Goal: Task Accomplishment & Management: Use online tool/utility

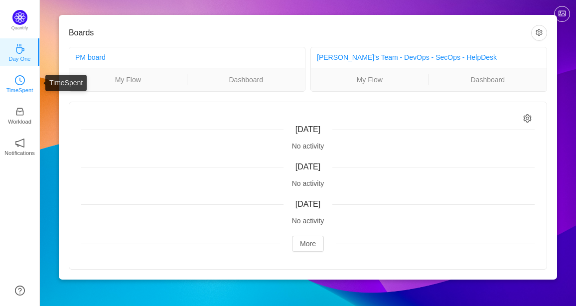
click at [15, 81] on icon "icon: clock-circle" at bounding box center [20, 80] width 10 height 10
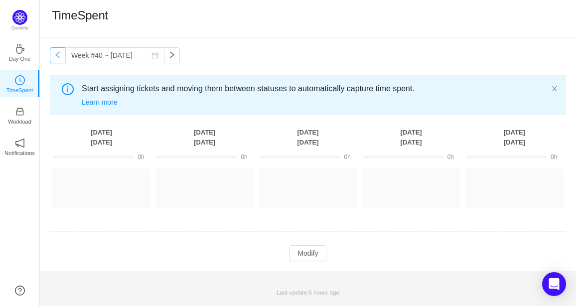
click at [56, 56] on button "button" at bounding box center [58, 55] width 16 height 16
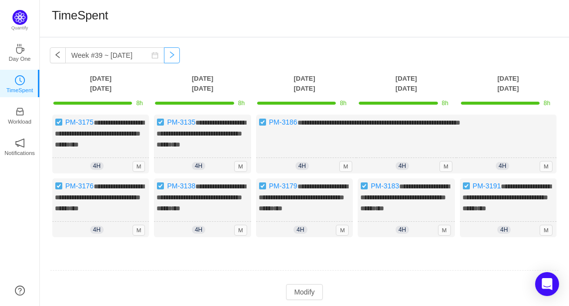
click at [164, 60] on button "button" at bounding box center [172, 55] width 16 height 16
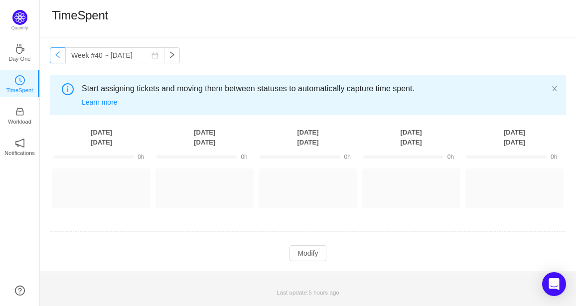
click at [54, 59] on button "button" at bounding box center [58, 55] width 16 height 16
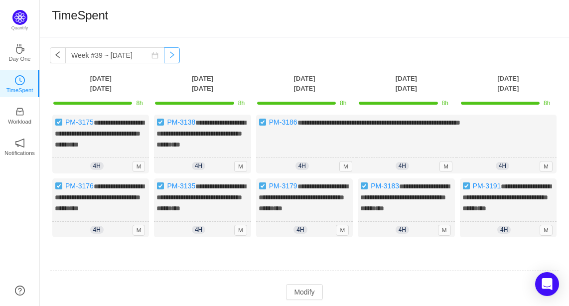
click at [167, 61] on button "button" at bounding box center [172, 55] width 16 height 16
type input "Week #40 ~ [DATE]"
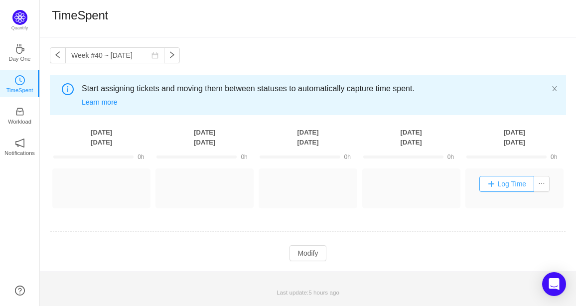
click at [501, 182] on button "Log Time" at bounding box center [507, 184] width 55 height 16
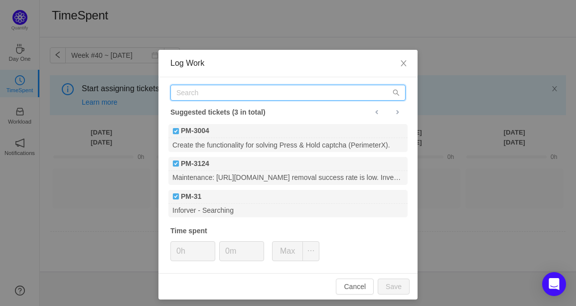
click at [214, 97] on input "text" at bounding box center [288, 93] width 235 height 16
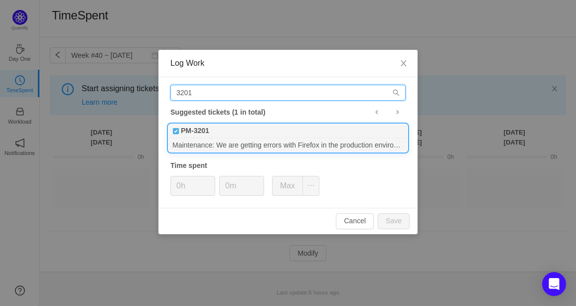
type input "3201"
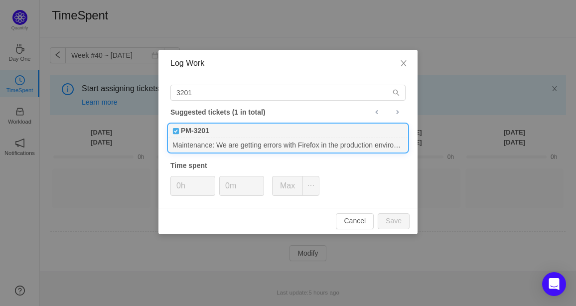
click at [276, 147] on div "Maintenance: We are getting errors with Firefox in the production environment. …" at bounding box center [288, 144] width 239 height 13
click at [389, 223] on button "Save" at bounding box center [394, 221] width 32 height 16
type input "0h"
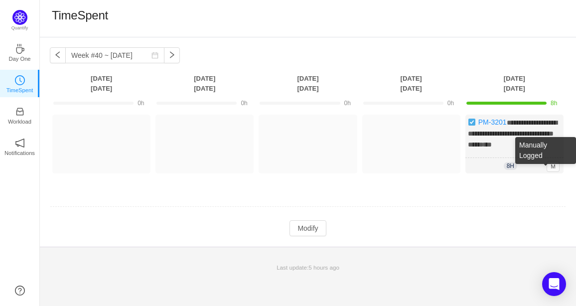
click at [539, 138] on div "Manually Logged" at bounding box center [546, 150] width 61 height 27
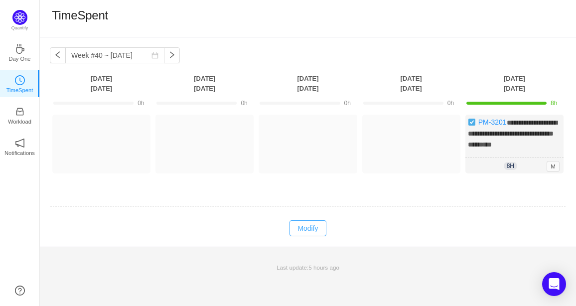
click at [316, 229] on button "Modify" at bounding box center [308, 228] width 36 height 16
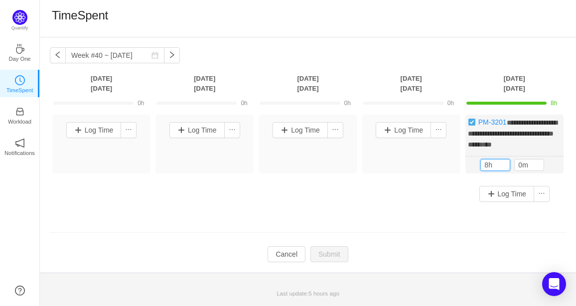
drag, startPoint x: 498, startPoint y: 164, endPoint x: 458, endPoint y: 164, distance: 40.4
click at [458, 164] on div "**********" at bounding box center [308, 162] width 517 height 95
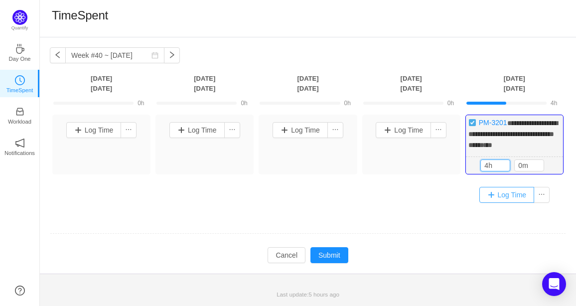
type input "4h"
click at [508, 195] on button "Log Time" at bounding box center [507, 195] width 55 height 16
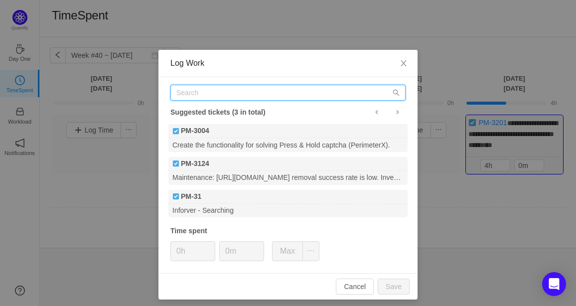
click at [218, 94] on input "text" at bounding box center [288, 93] width 235 height 16
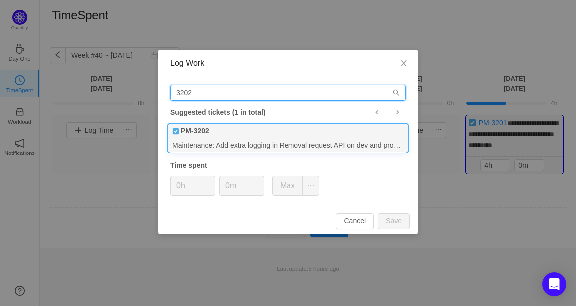
type input "3202"
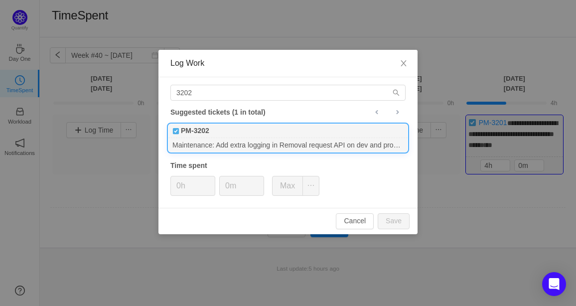
click at [230, 128] on div "PM-3202" at bounding box center [288, 131] width 239 height 14
click at [394, 218] on button "Save" at bounding box center [394, 221] width 32 height 16
type input "0h"
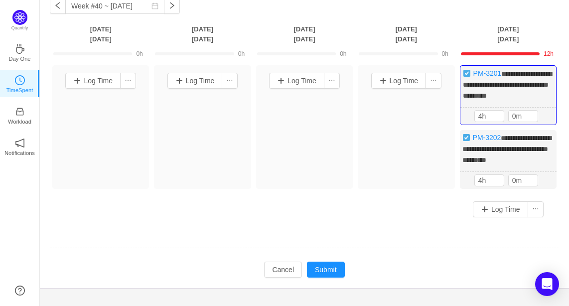
scroll to position [59, 0]
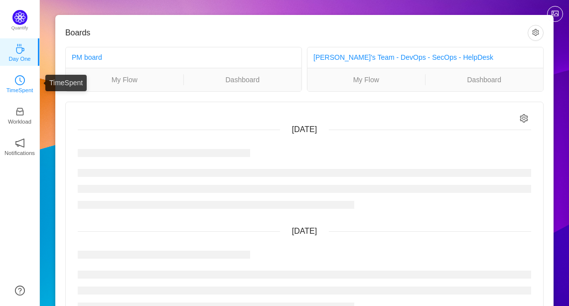
click at [18, 82] on icon "icon: clock-circle" at bounding box center [20, 80] width 10 height 10
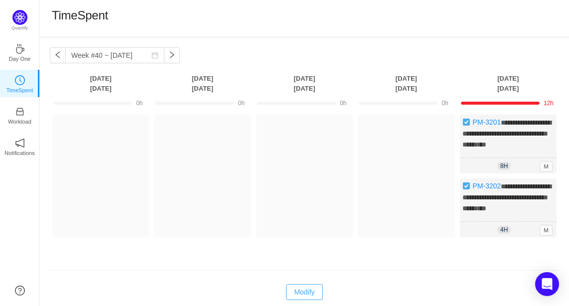
click at [307, 286] on button "Modify" at bounding box center [304, 292] width 36 height 16
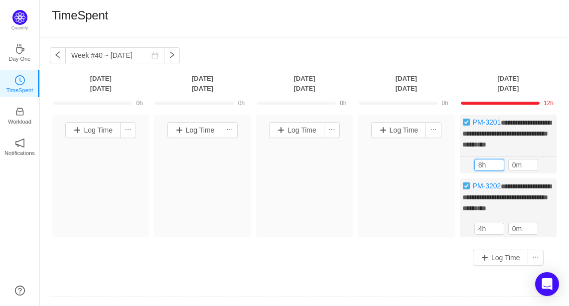
drag, startPoint x: 491, startPoint y: 161, endPoint x: 435, endPoint y: 163, distance: 55.9
click at [435, 163] on div "**********" at bounding box center [305, 194] width 510 height 159
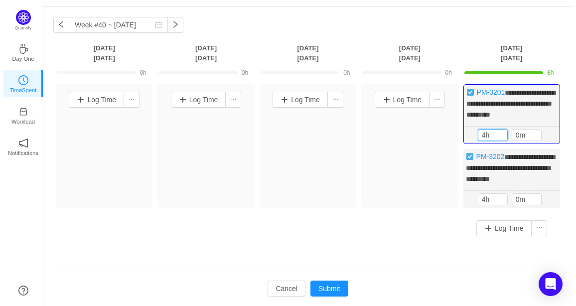
scroll to position [59, 0]
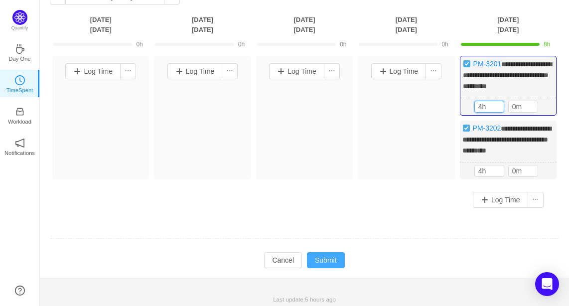
type input "4h"
click at [314, 260] on button "Submit" at bounding box center [326, 260] width 38 height 16
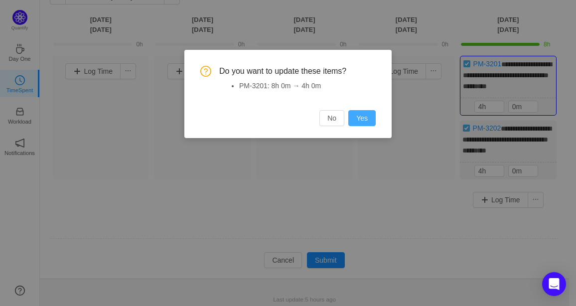
click at [369, 118] on button "Yes" at bounding box center [362, 118] width 27 height 16
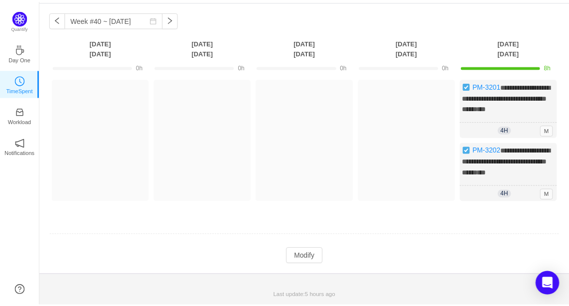
scroll to position [32, 0]
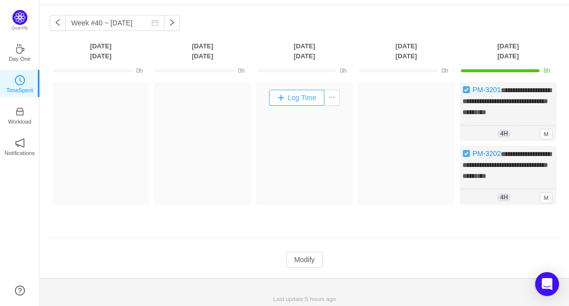
click at [294, 94] on button "Log Time" at bounding box center [296, 98] width 55 height 16
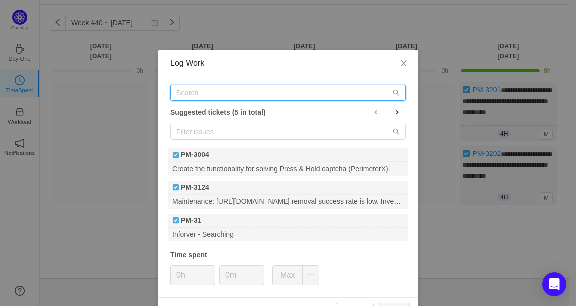
click at [271, 95] on input "text" at bounding box center [288, 93] width 235 height 16
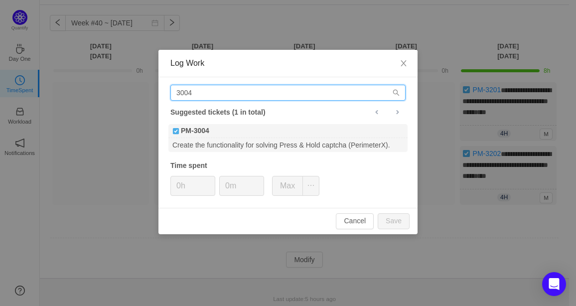
type input "3004"
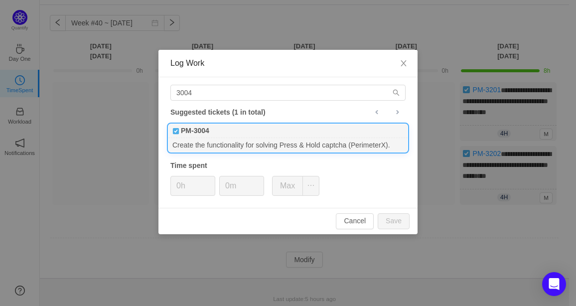
click at [208, 145] on div "Create the functionality for solving Press & Hold captcha (PerimeterX)." at bounding box center [288, 144] width 239 height 13
click at [407, 218] on button "Save" at bounding box center [394, 221] width 32 height 16
type input "0h"
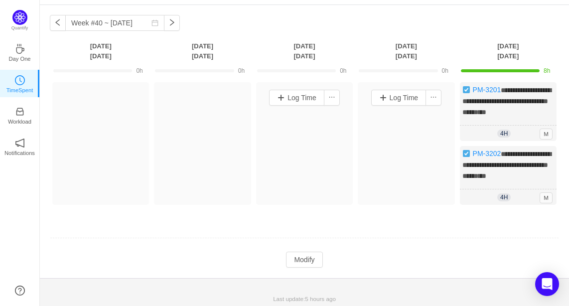
scroll to position [0, 0]
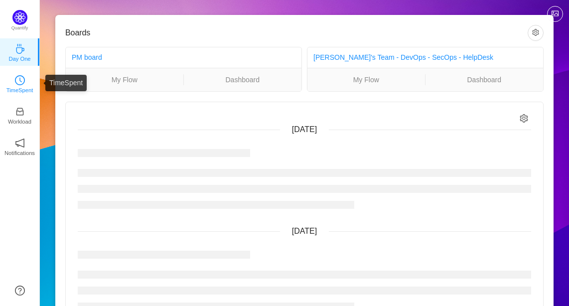
click at [15, 84] on link "TimeSpent" at bounding box center [20, 83] width 10 height 10
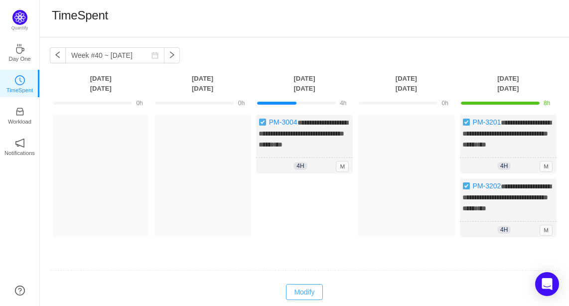
click at [312, 287] on button "Modify" at bounding box center [304, 292] width 36 height 16
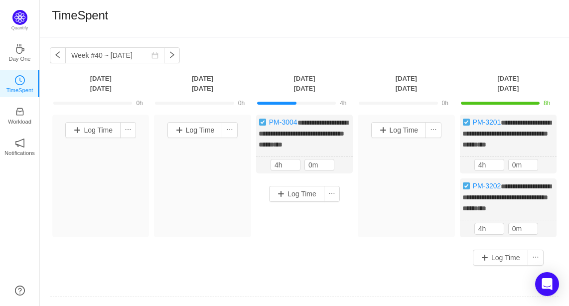
click at [288, 203] on div "Log Time" at bounding box center [305, 194] width 92 height 26
click at [289, 190] on button "Log Time" at bounding box center [296, 194] width 55 height 16
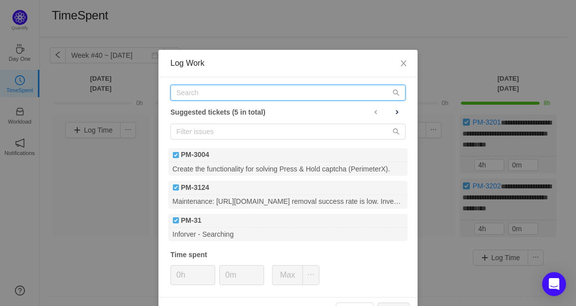
click at [226, 98] on input "text" at bounding box center [288, 93] width 235 height 16
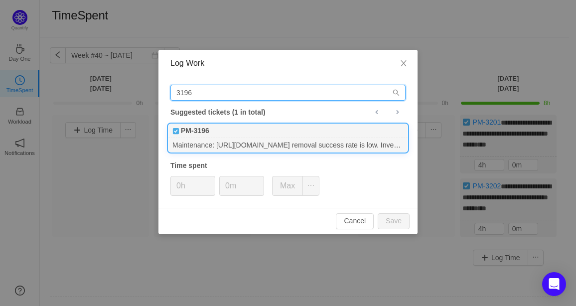
type input "3196"
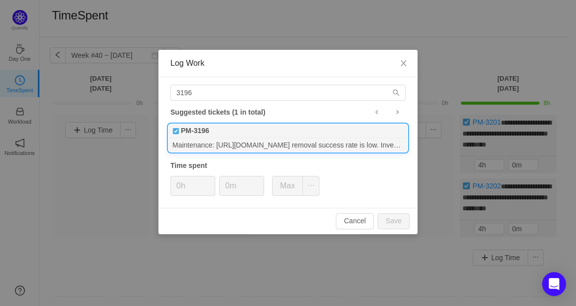
click at [236, 129] on div "PM-3196" at bounding box center [288, 131] width 239 height 14
click at [391, 223] on button "Save" at bounding box center [394, 221] width 32 height 16
type input "0h"
